Goal: Find specific page/section: Find specific page/section

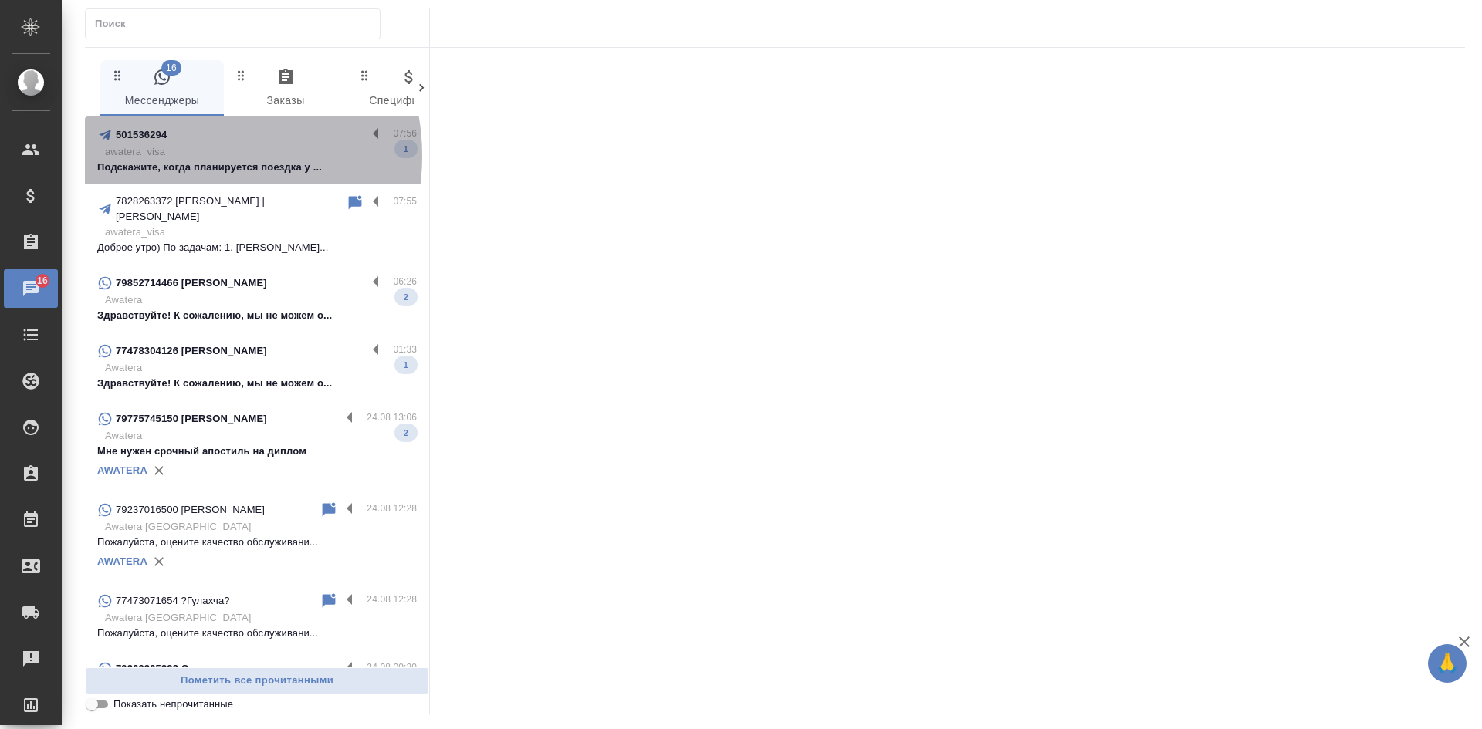
click at [193, 156] on p "awatera_visa" at bounding box center [261, 151] width 312 height 15
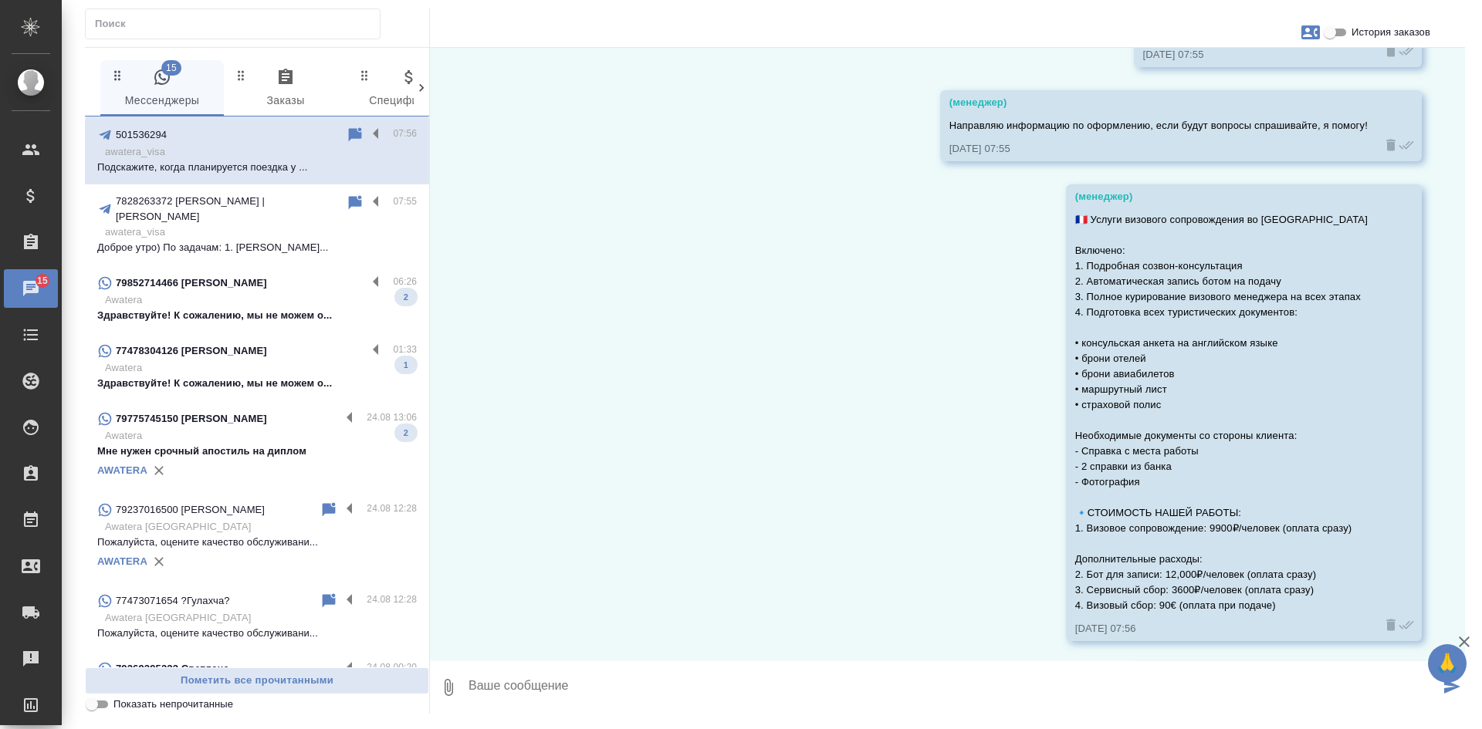
scroll to position [393, 0]
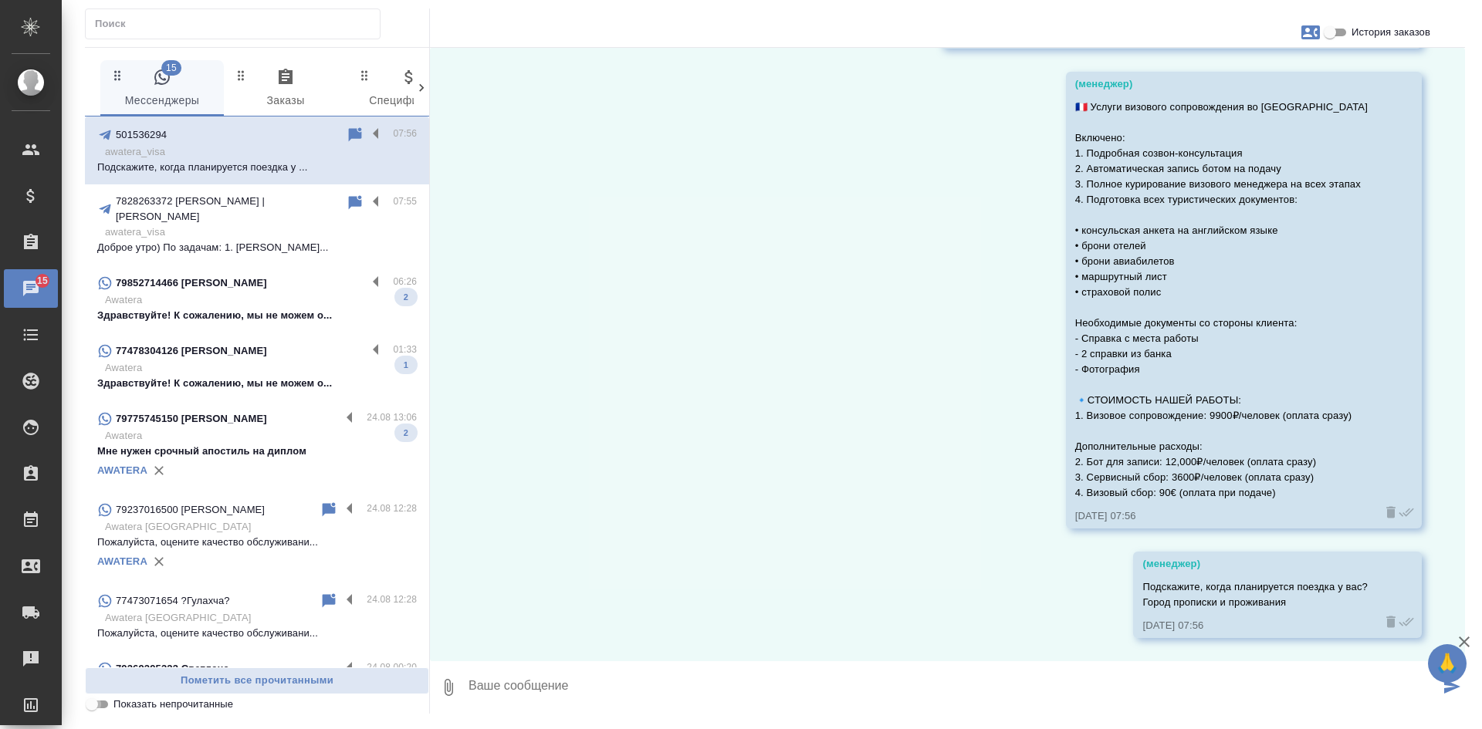
click at [100, 704] on input "Показать непрочитанные" at bounding box center [92, 704] width 56 height 19
checkbox input "true"
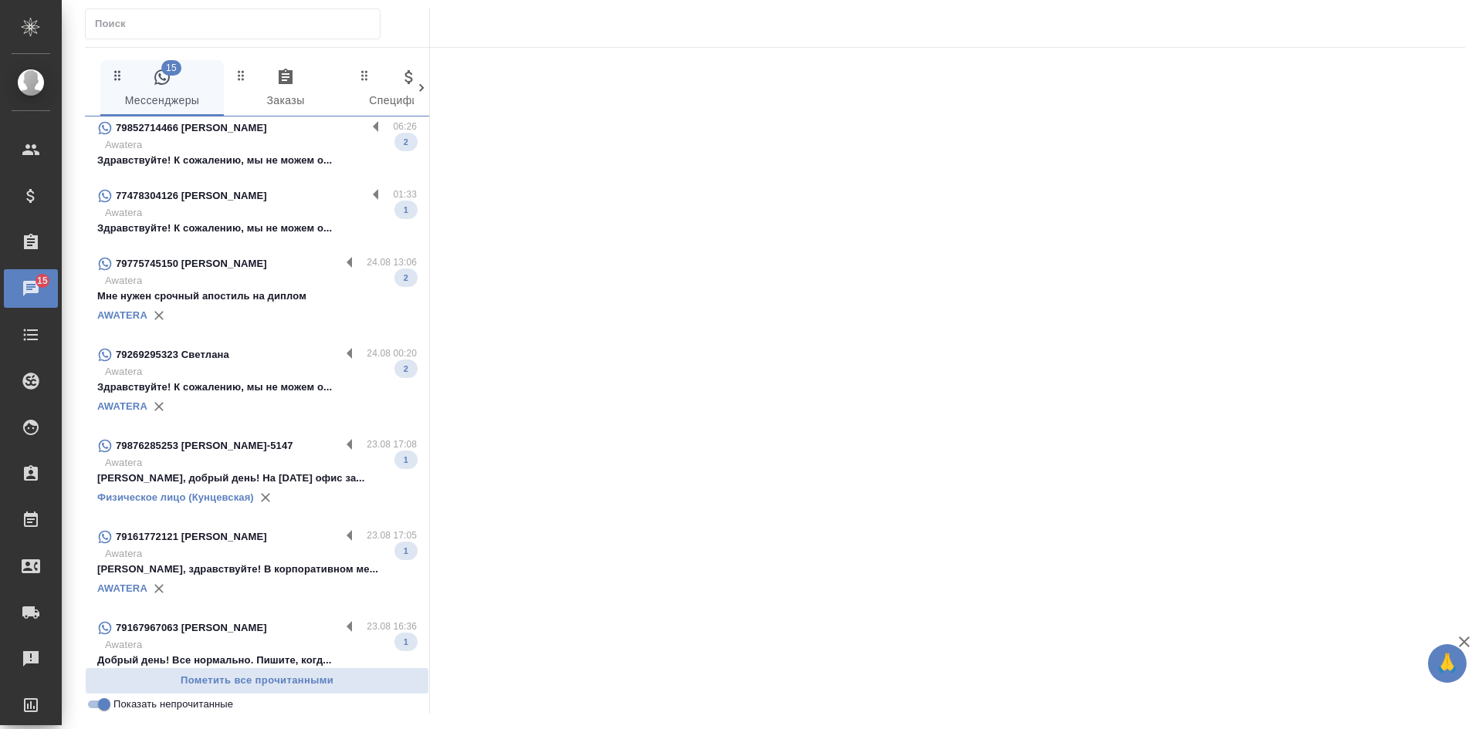
scroll to position [0, 0]
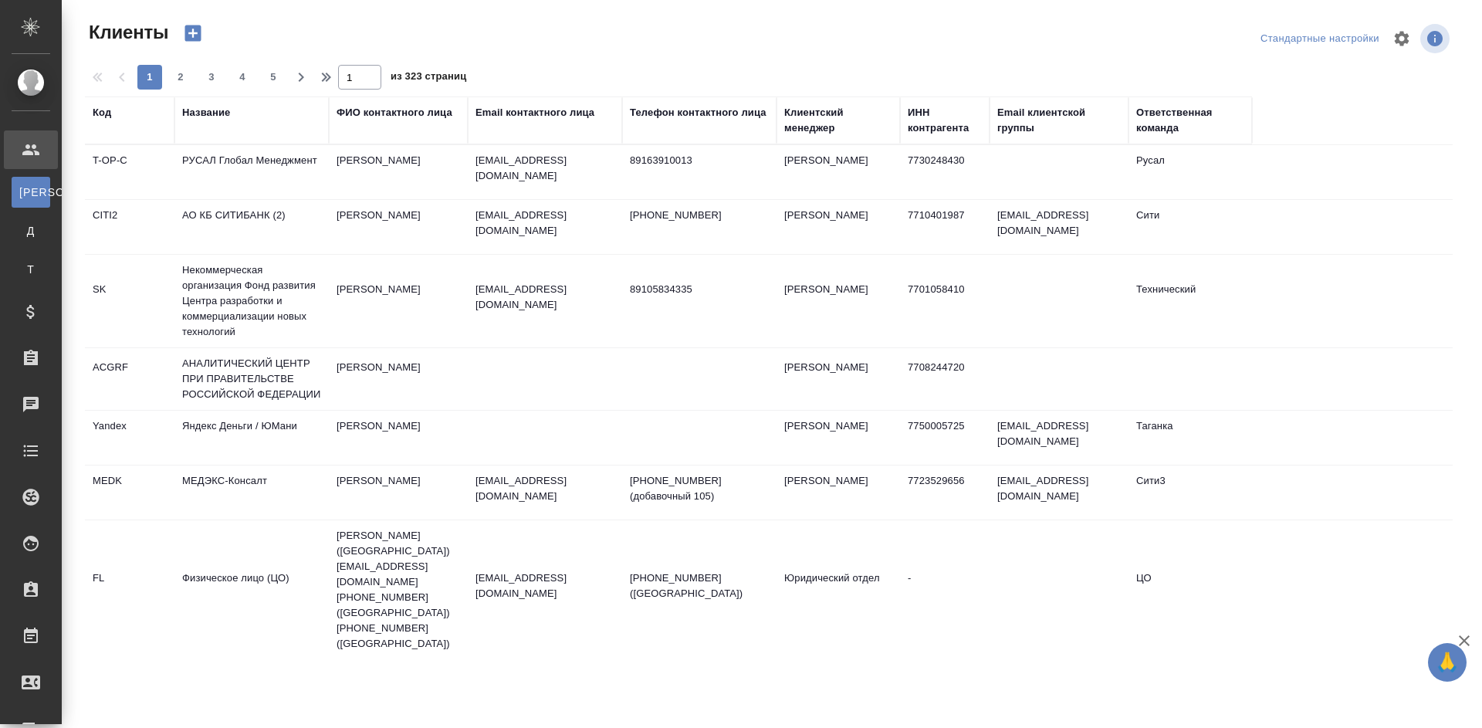
select select "RU"
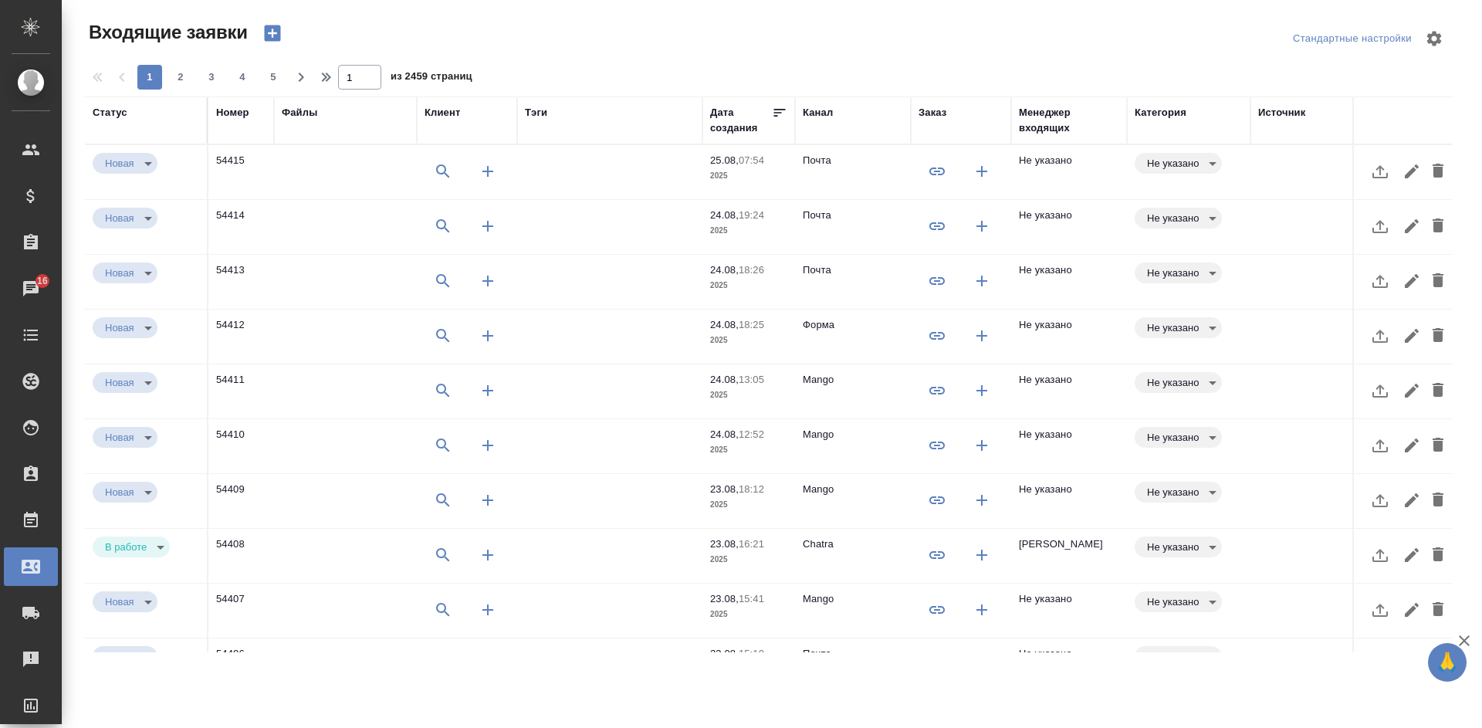
select select "RU"
